Goal: Information Seeking & Learning: Learn about a topic

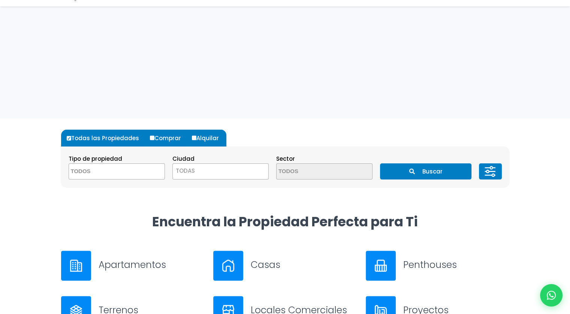
scroll to position [150, 0]
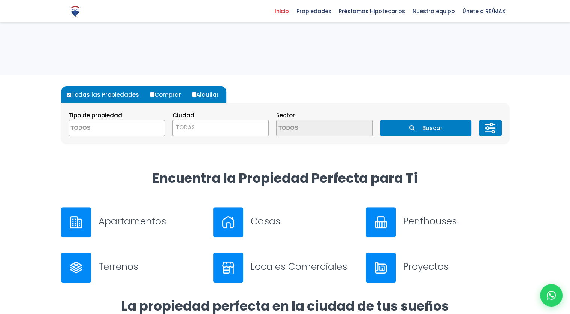
click at [122, 129] on textarea "Search" at bounding box center [105, 128] width 73 height 16
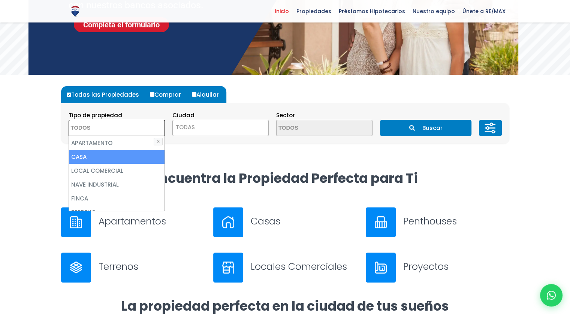
click at [124, 161] on li "CASA" at bounding box center [117, 157] width 96 height 14
select select "house"
click at [121, 157] on li "CASA" at bounding box center [117, 157] width 96 height 14
click at [120, 155] on li "CASA" at bounding box center [117, 157] width 96 height 14
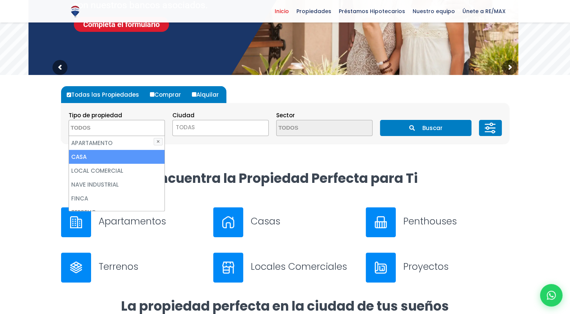
select select "house"
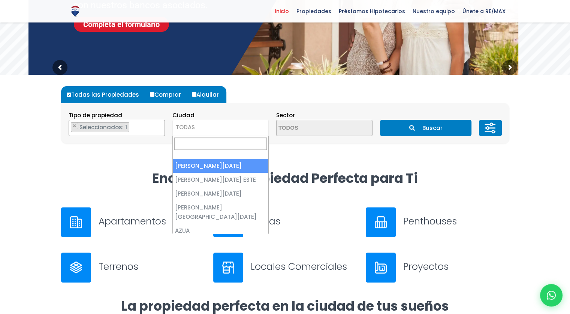
click at [210, 133] on span "TODAS" at bounding box center [220, 128] width 96 height 16
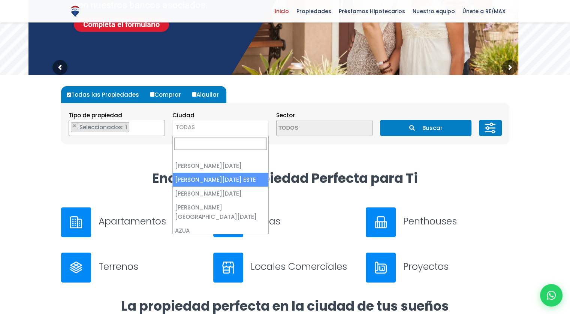
select select "148"
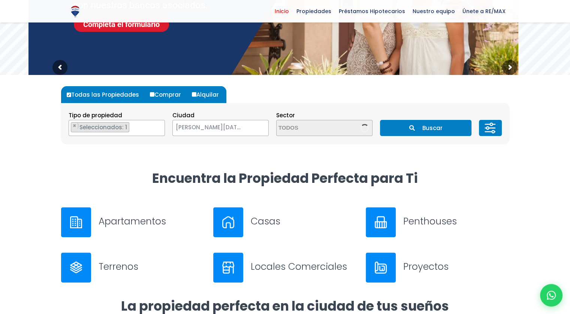
click at [410, 128] on icon "submit" at bounding box center [412, 128] width 6 height 6
click at [150, 95] on input "Comprar" at bounding box center [152, 94] width 4 height 4
radio input "true"
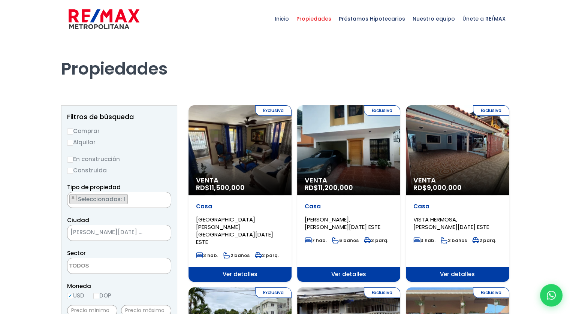
click at [70, 132] on input "Comprar" at bounding box center [70, 131] width 6 height 6
radio input "true"
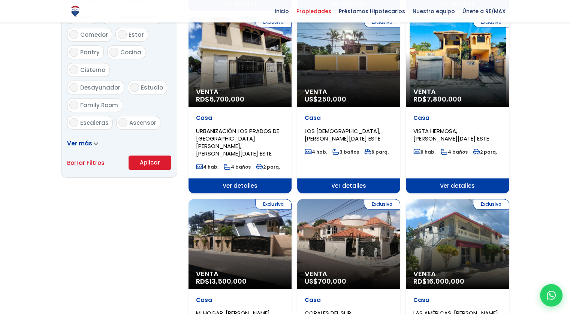
scroll to position [449, 0]
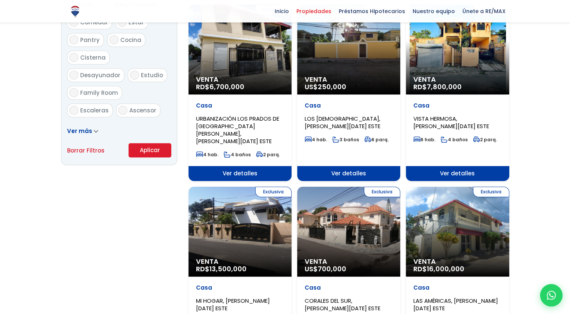
click at [165, 152] on button "Aplicar" at bounding box center [149, 150] width 43 height 14
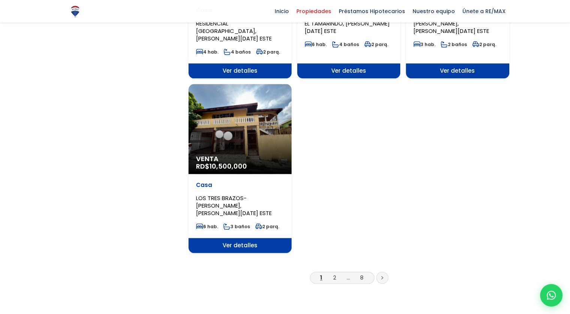
scroll to position [936, 0]
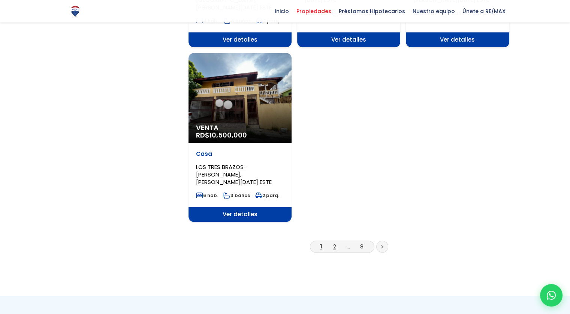
click at [334, 242] on link "2" at bounding box center [334, 246] width 3 height 8
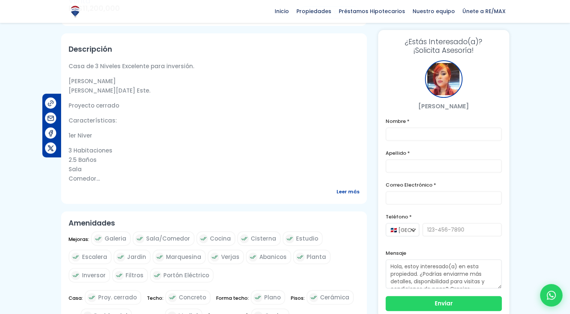
scroll to position [262, 0]
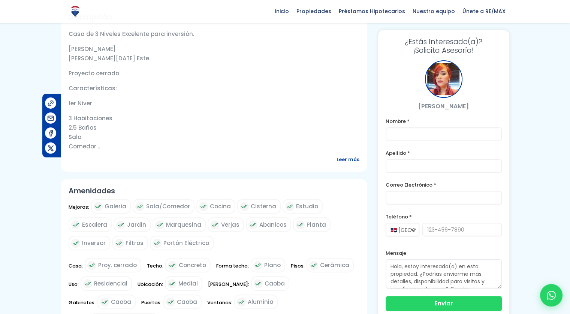
click at [349, 159] on span "Leer más" at bounding box center [347, 159] width 23 height 9
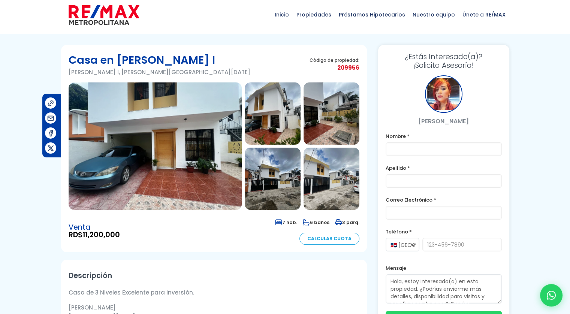
scroll to position [0, 0]
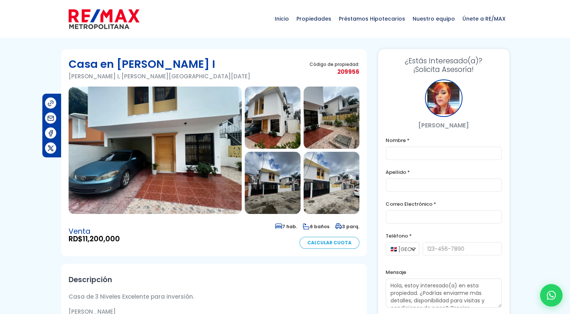
click at [179, 132] on img at bounding box center [155, 150] width 173 height 127
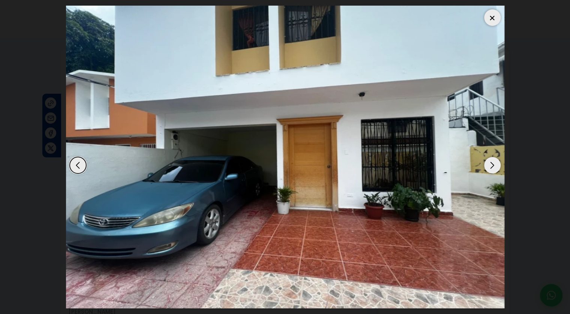
click at [494, 163] on div "Next slide" at bounding box center [492, 165] width 16 height 16
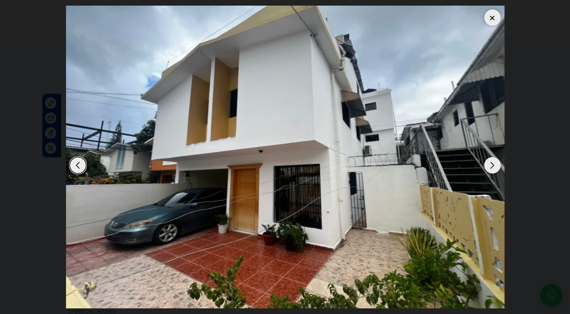
click at [492, 164] on div "Next slide" at bounding box center [492, 165] width 16 height 16
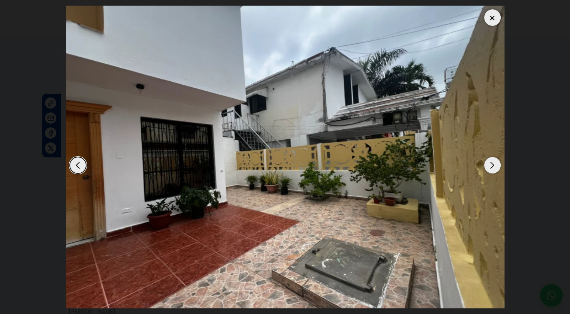
click at [492, 164] on div "Next slide" at bounding box center [492, 165] width 16 height 16
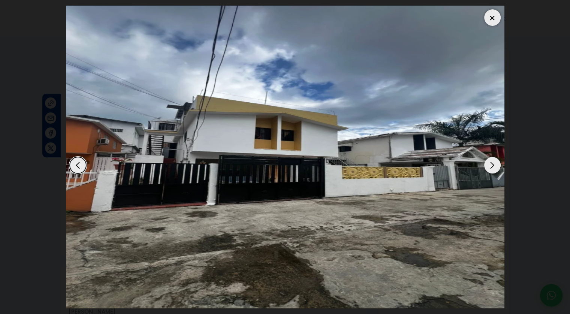
click at [492, 164] on div "Next slide" at bounding box center [492, 165] width 16 height 16
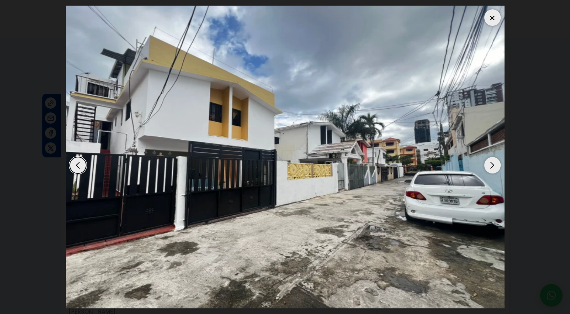
click at [492, 164] on div "Next slide" at bounding box center [492, 165] width 16 height 16
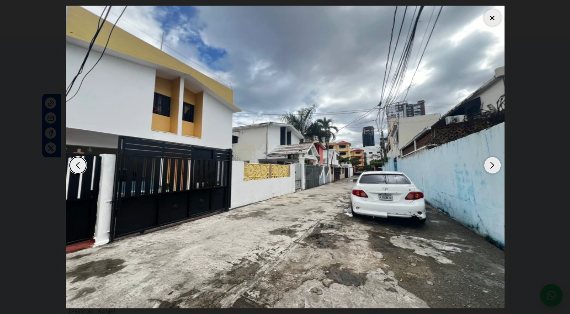
click at [492, 164] on div "Next slide" at bounding box center [492, 165] width 16 height 16
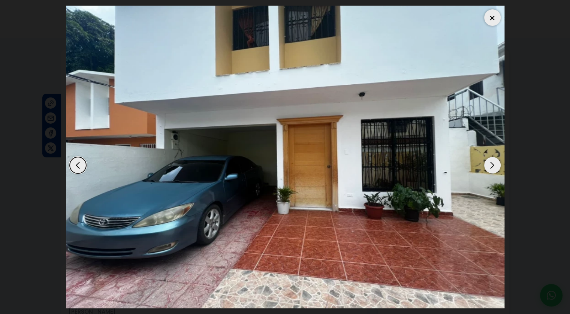
click at [492, 164] on div "Next slide" at bounding box center [492, 165] width 16 height 16
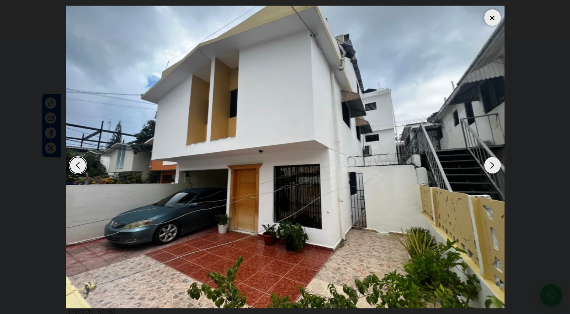
click at [492, 164] on div "Next slide" at bounding box center [492, 165] width 16 height 16
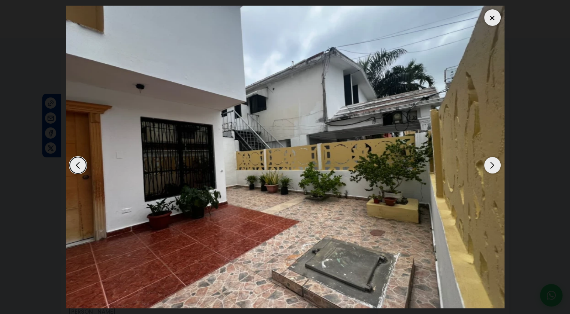
click at [492, 164] on div "Next slide" at bounding box center [492, 165] width 16 height 16
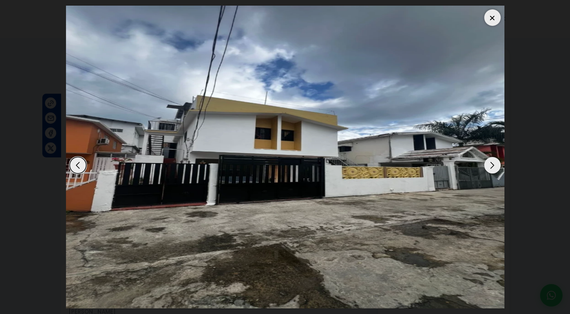
click at [492, 164] on div "Next slide" at bounding box center [492, 165] width 16 height 16
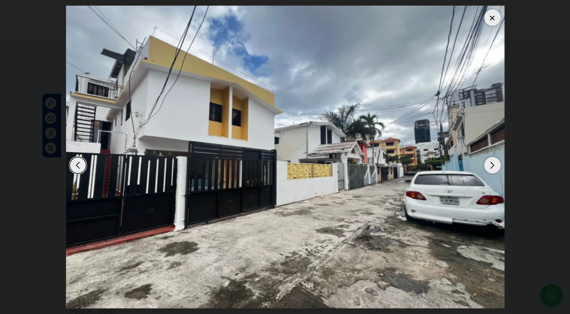
click at [492, 164] on div "Next slide" at bounding box center [492, 165] width 16 height 16
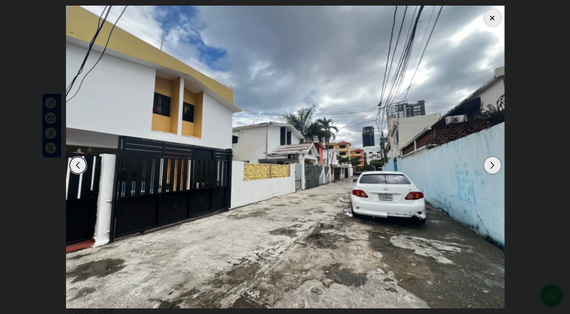
click at [491, 164] on div "Next slide" at bounding box center [492, 165] width 16 height 16
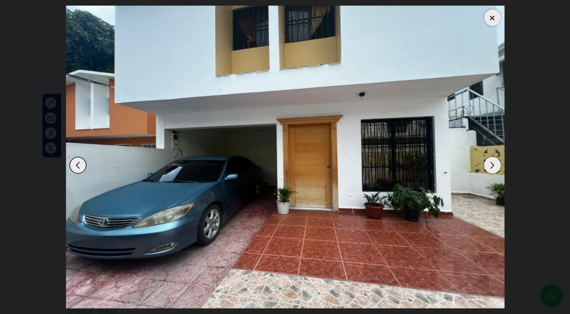
click at [491, 164] on div "Next slide" at bounding box center [492, 165] width 16 height 16
